Goal: Transaction & Acquisition: Purchase product/service

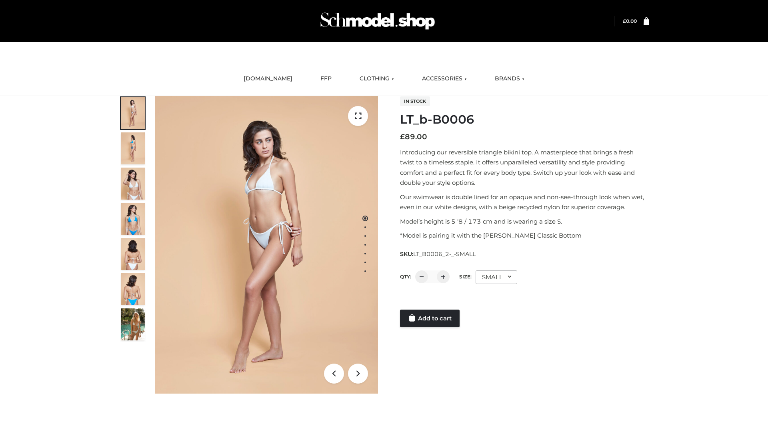
click at [430, 318] on link "Add to cart" at bounding box center [430, 318] width 60 height 18
